Goal: Task Accomplishment & Management: Use online tool/utility

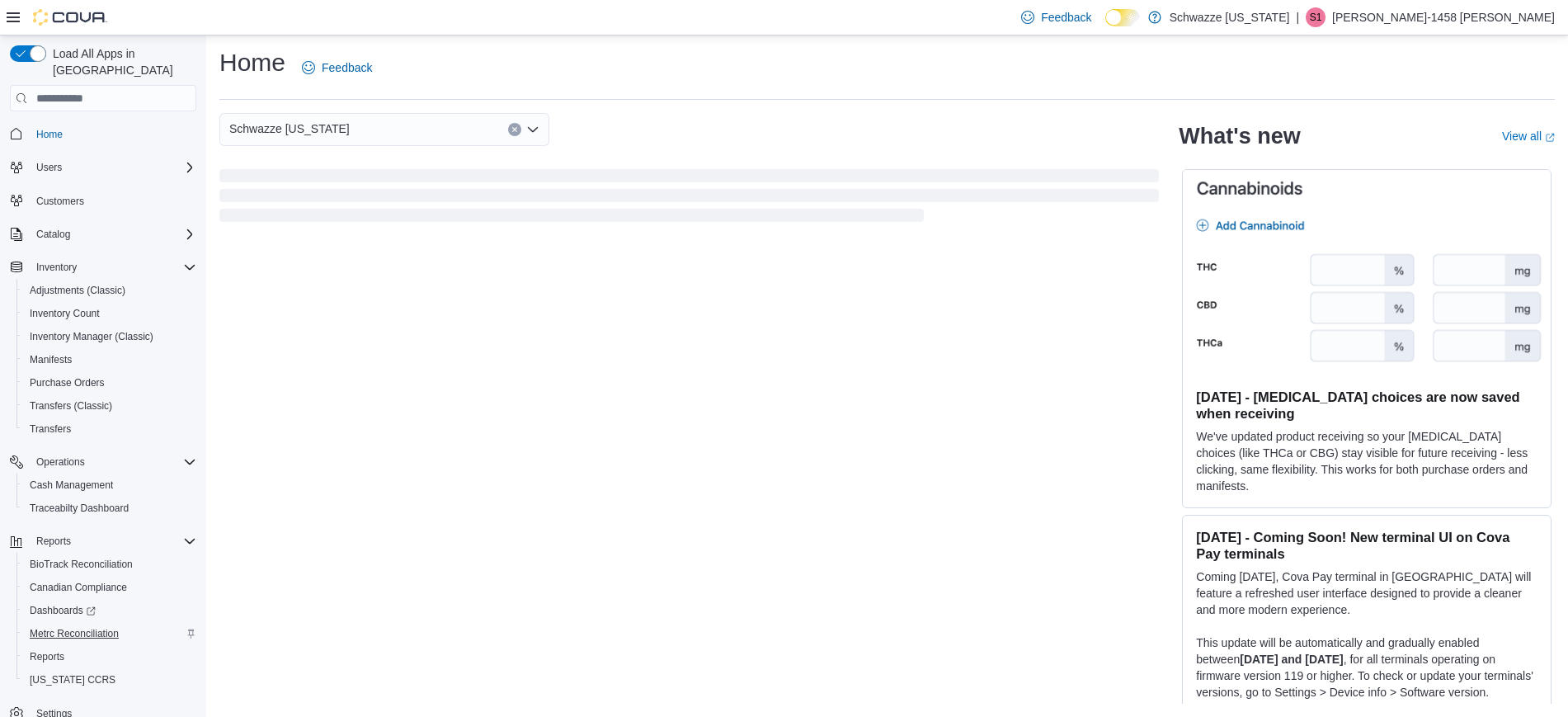
scroll to position [16, 0]
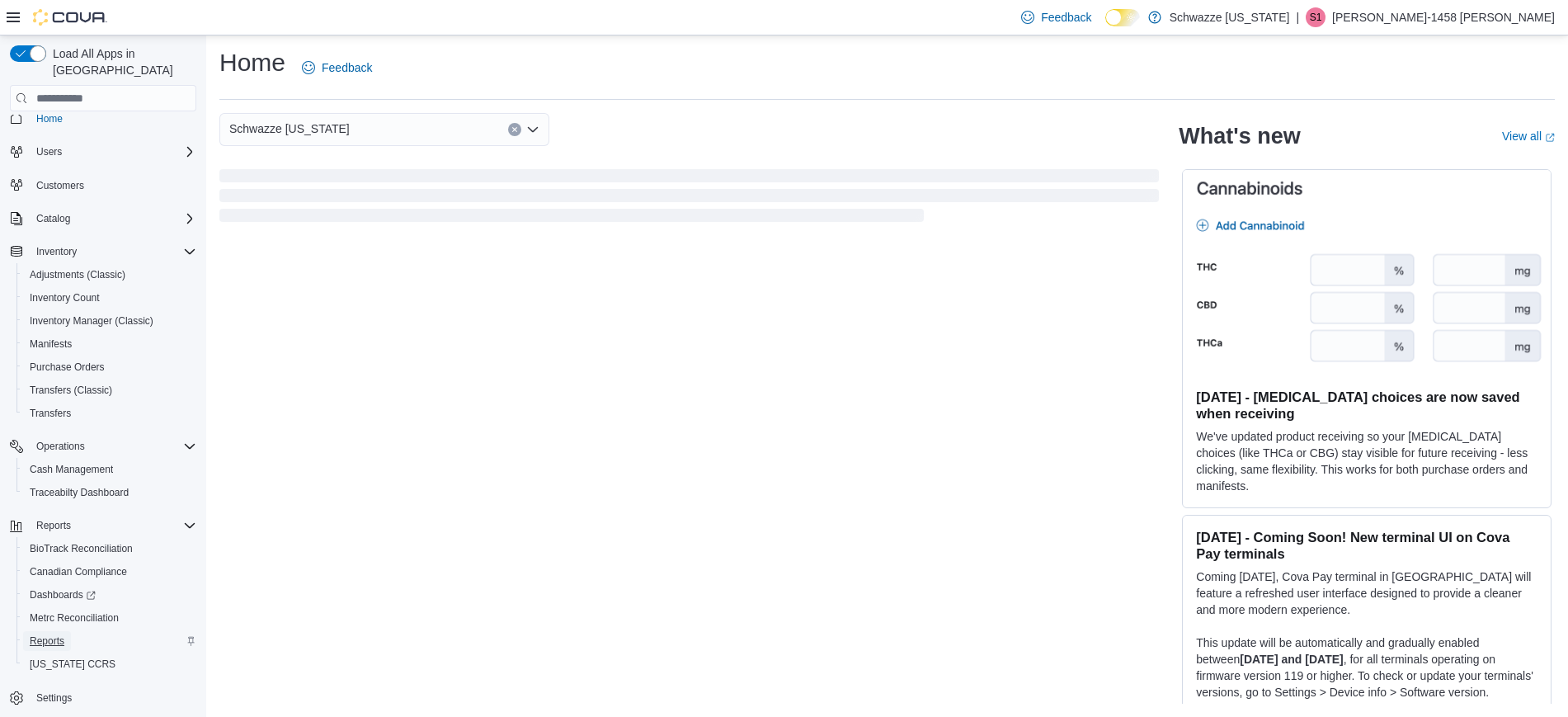
click at [47, 634] on span "Reports" at bounding box center [47, 641] width 35 height 13
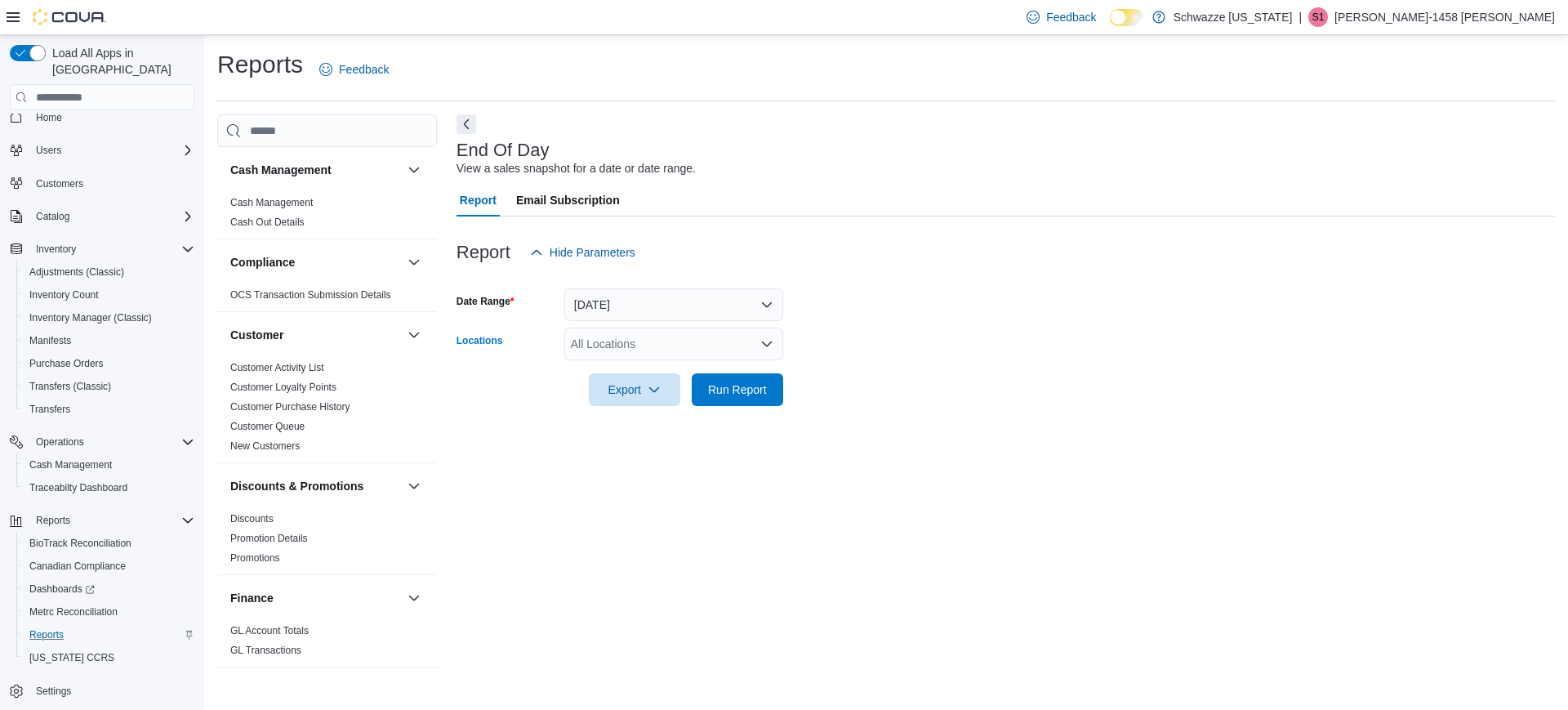
click at [604, 343] on div "All Locations" at bounding box center [673, 344] width 219 height 33
type input "***"
click at [626, 369] on span "RGO 4 Cottonwood" at bounding box center [657, 372] width 99 height 16
click at [889, 358] on form "Date Range [DATE] Locations RGO 4 Cottonwood Export Run Report" at bounding box center [1005, 337] width 1098 height 138
click at [730, 388] on span "Run Report" at bounding box center [737, 389] width 59 height 16
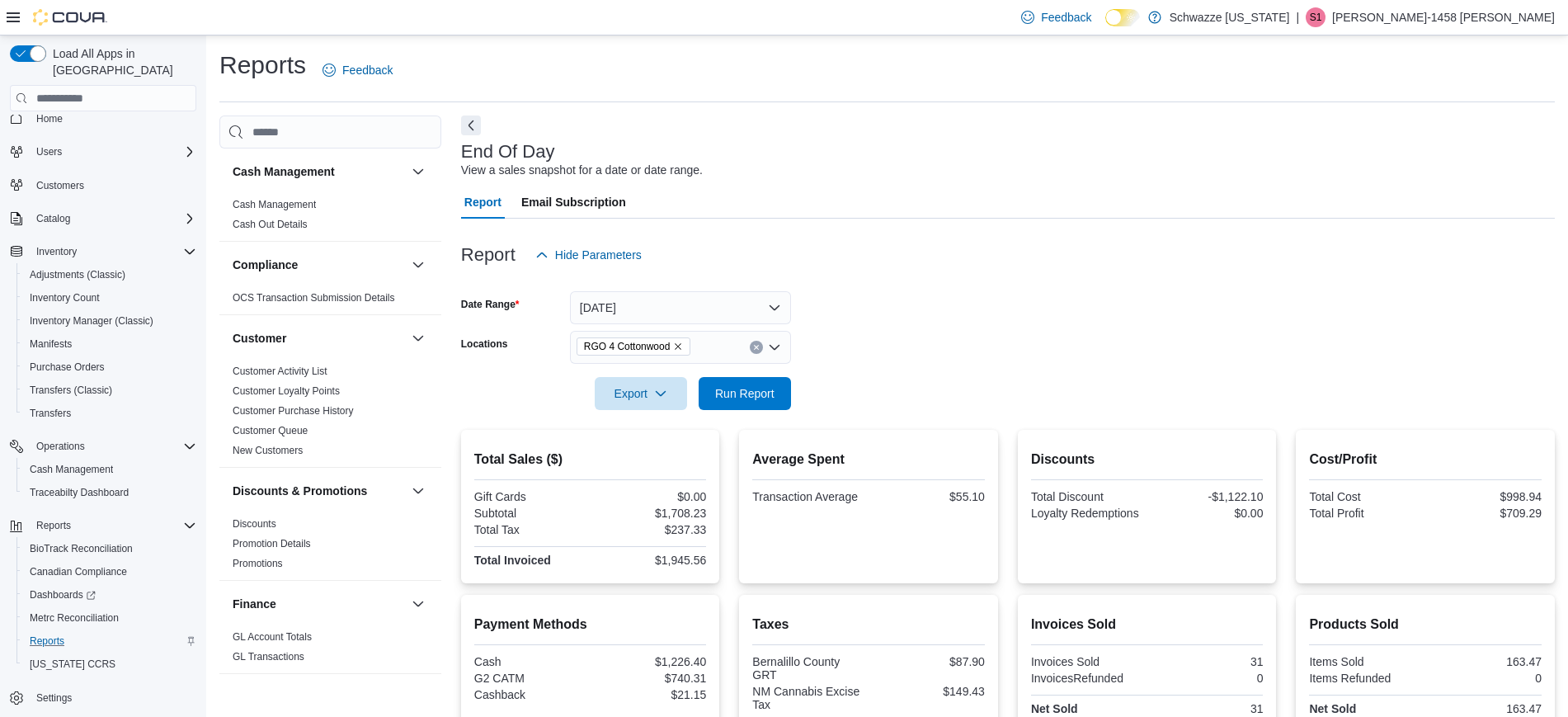
scroll to position [187, 0]
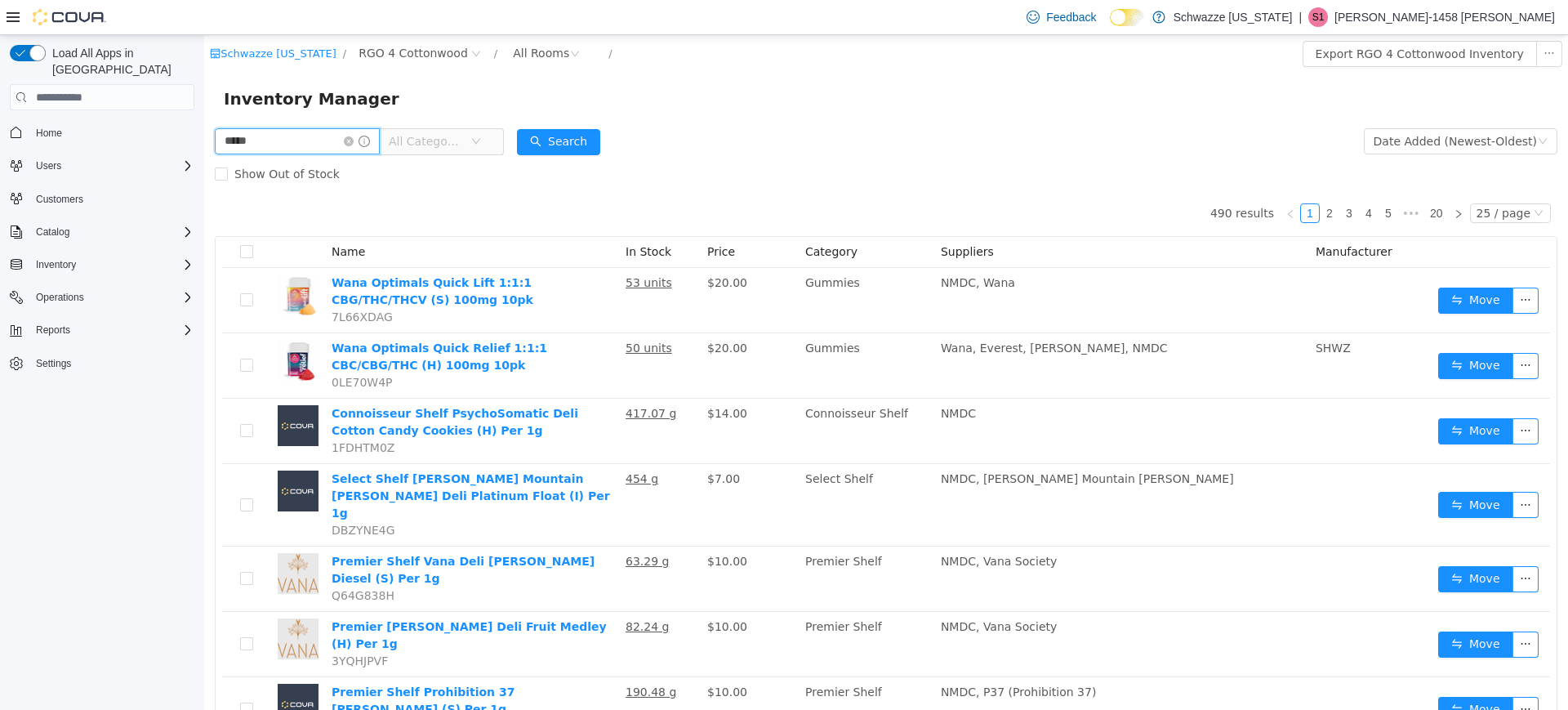
type input "*****"
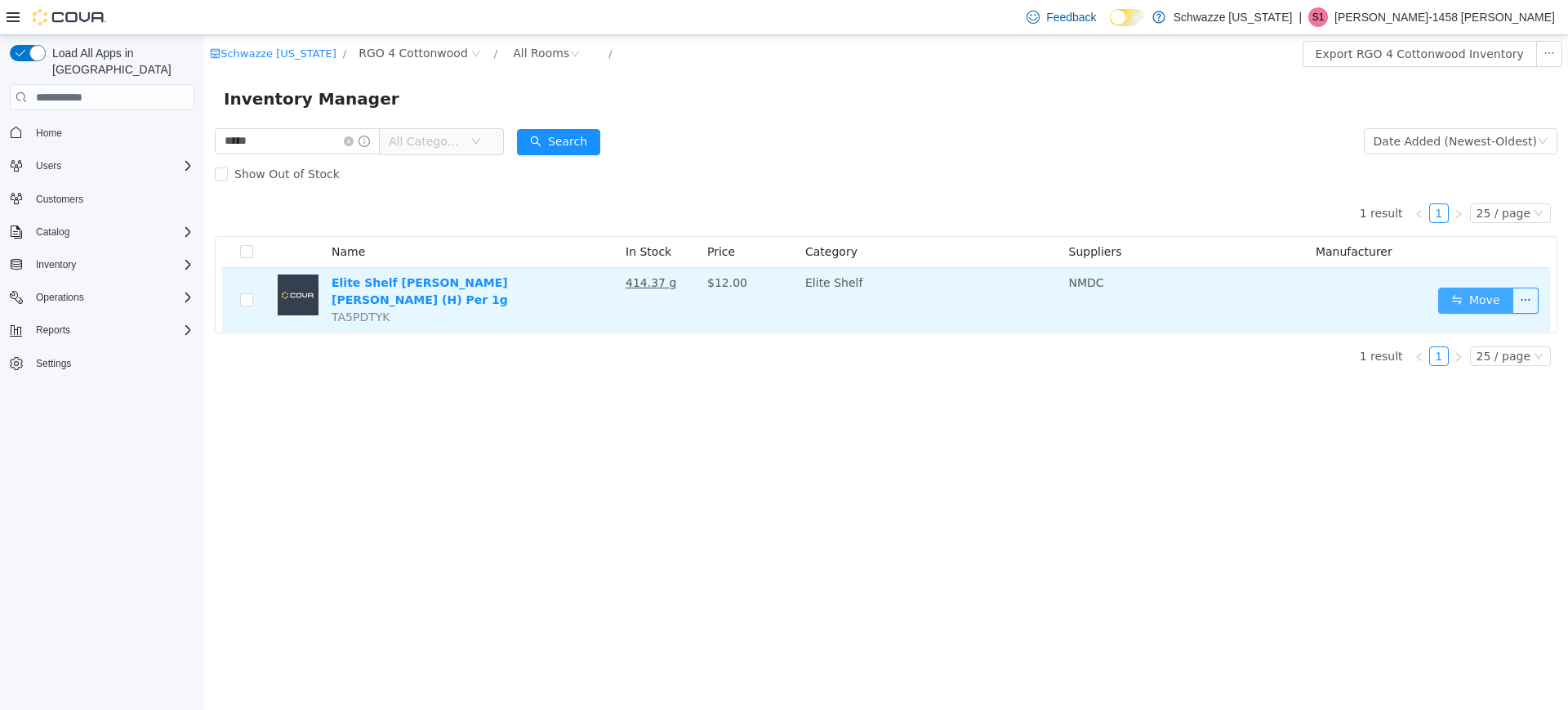
click at [1461, 299] on button "Move" at bounding box center [1475, 300] width 75 height 26
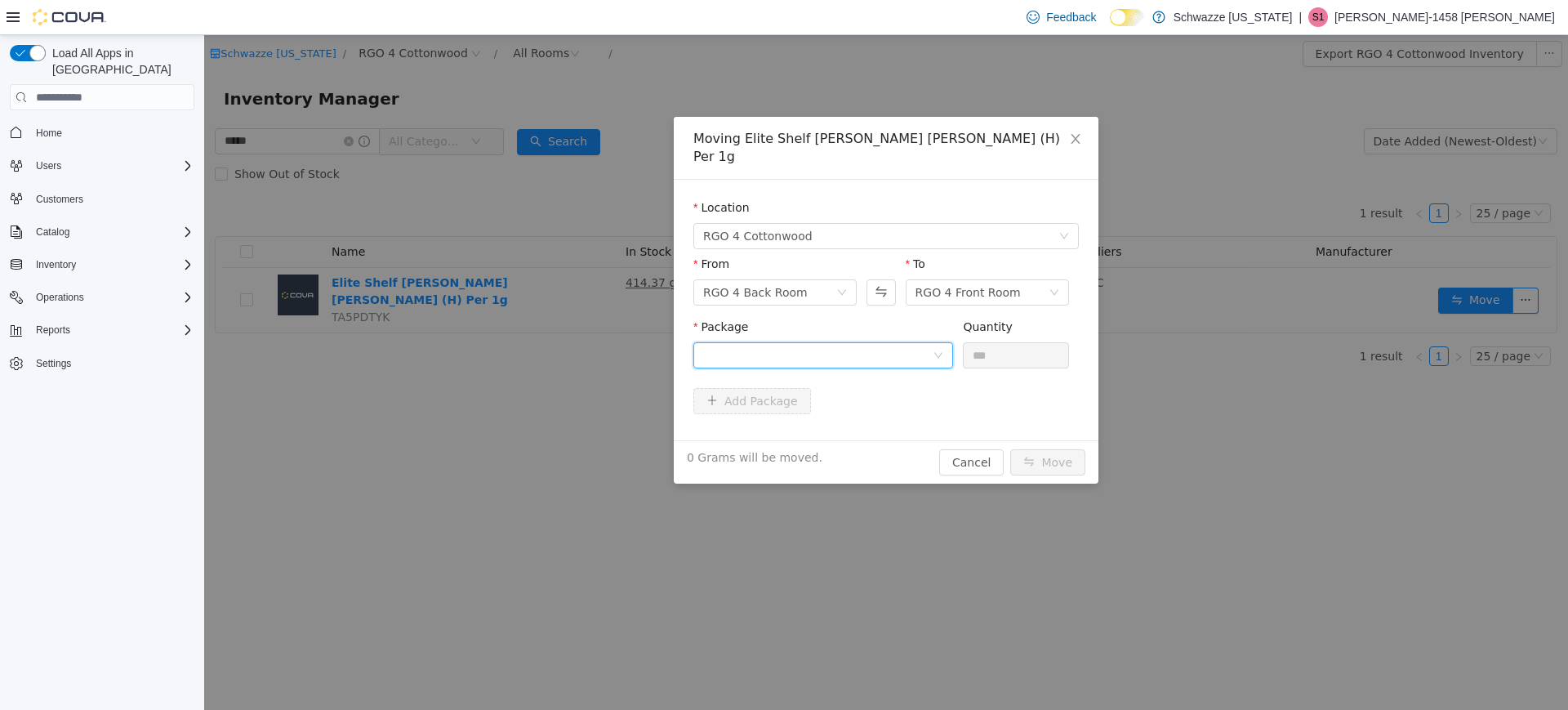
click at [807, 343] on div at bounding box center [818, 355] width 230 height 25
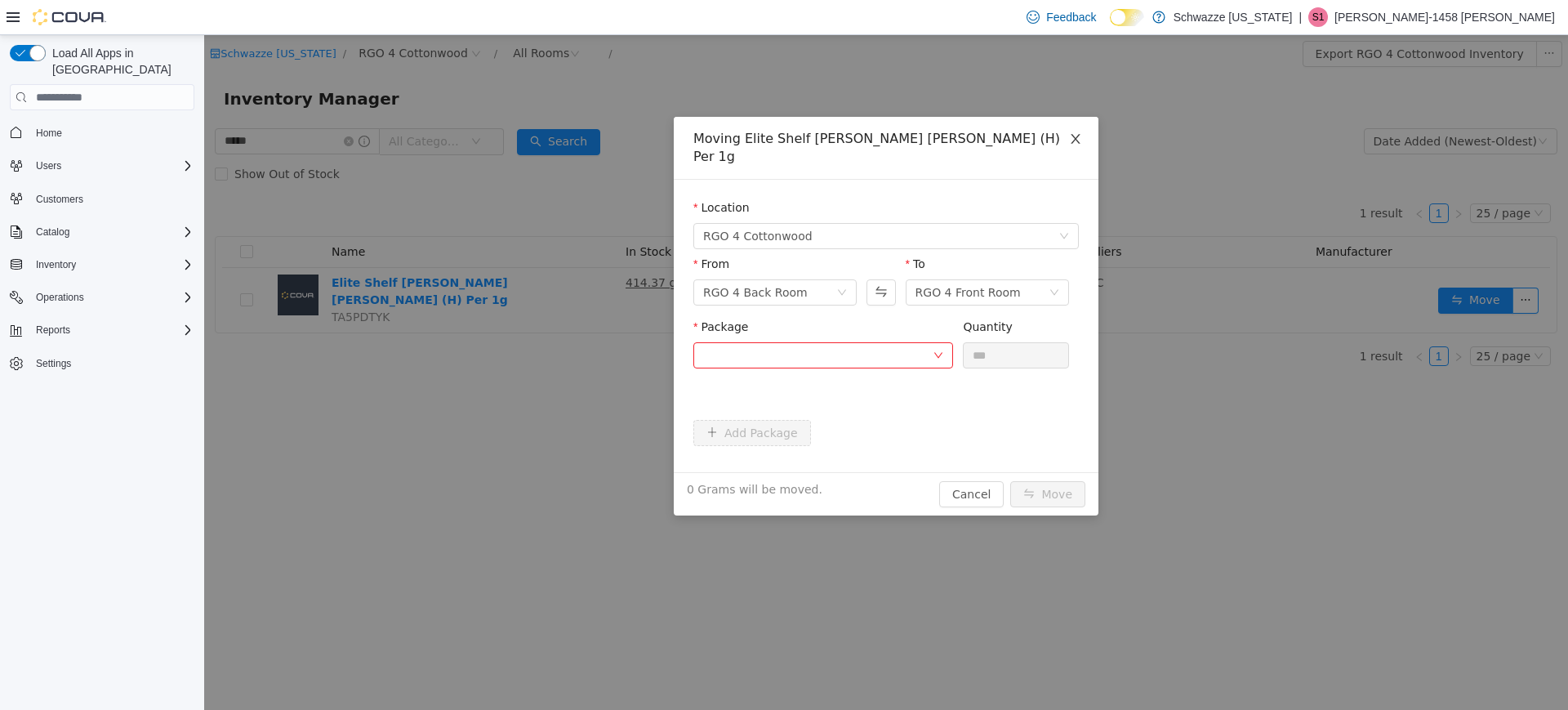
click at [1079, 137] on icon "icon: close" at bounding box center [1075, 139] width 9 height 10
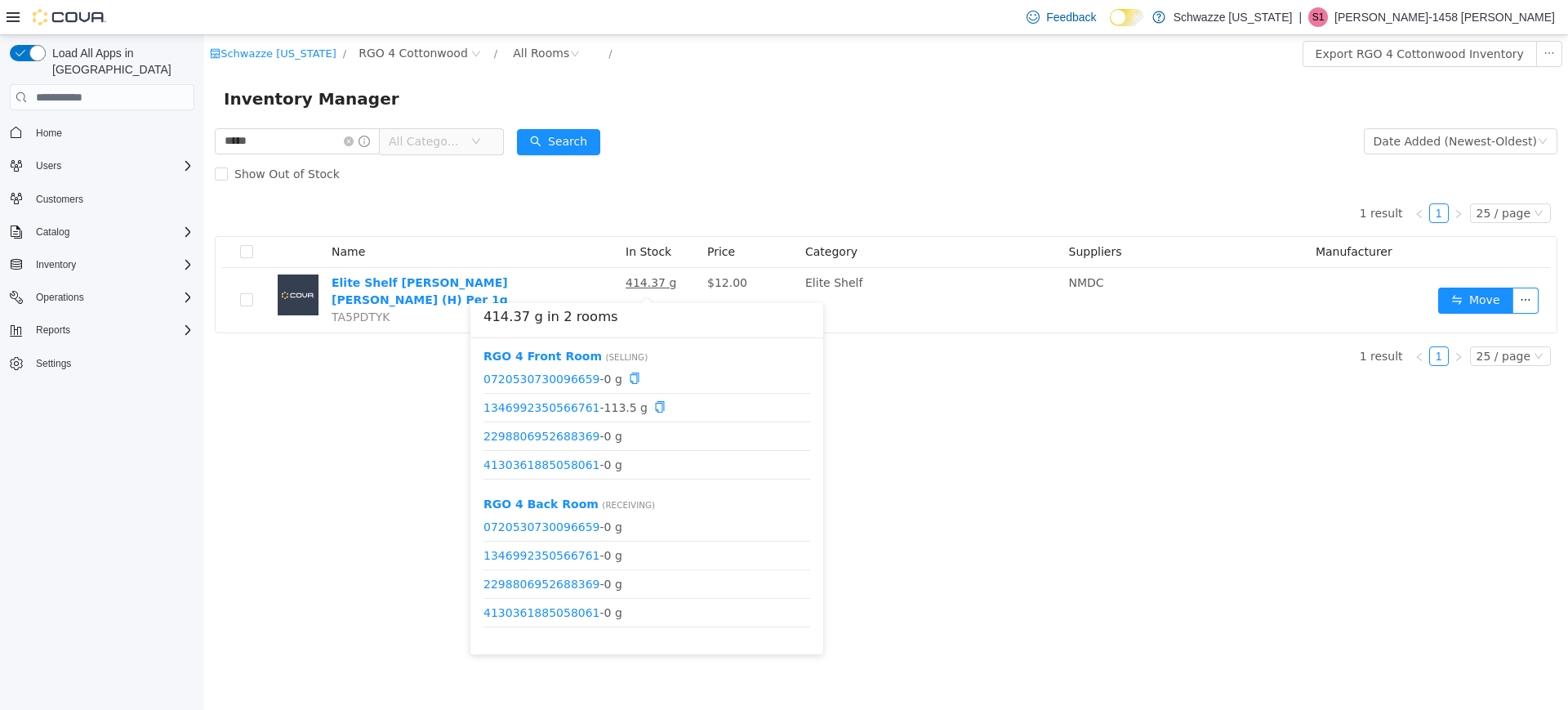
click at [822, 217] on div "1 result 1 25 / page Name In Stock Price Category Suppliers Manufacturer Elite …" at bounding box center [886, 262] width 1342 height 143
